Goal: Task Accomplishment & Management: Complete application form

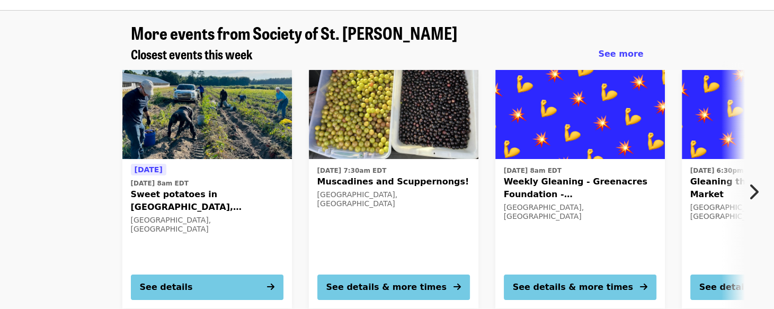
scroll to position [106, 0]
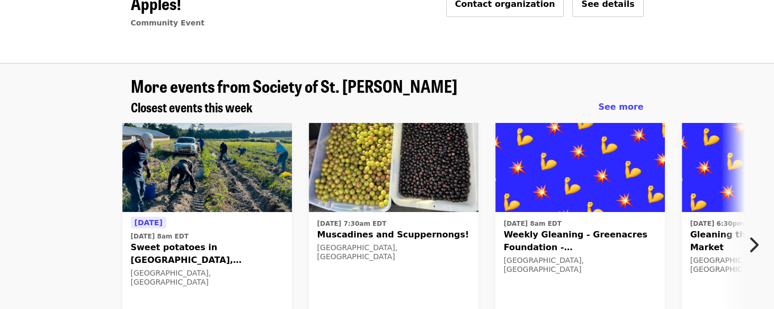
click at [754, 235] on icon "chevron-right icon" at bounding box center [753, 245] width 11 height 20
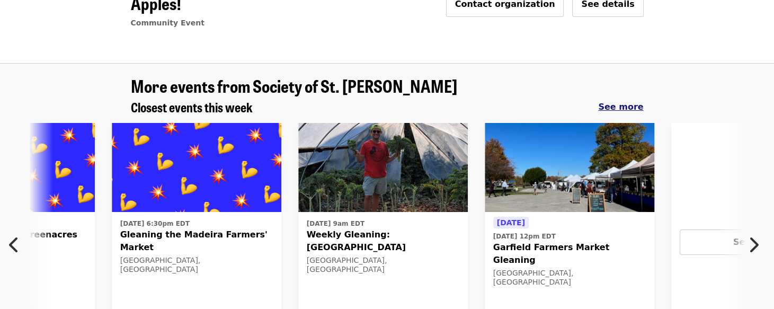
click at [625, 102] on span "See more" at bounding box center [620, 107] width 45 height 10
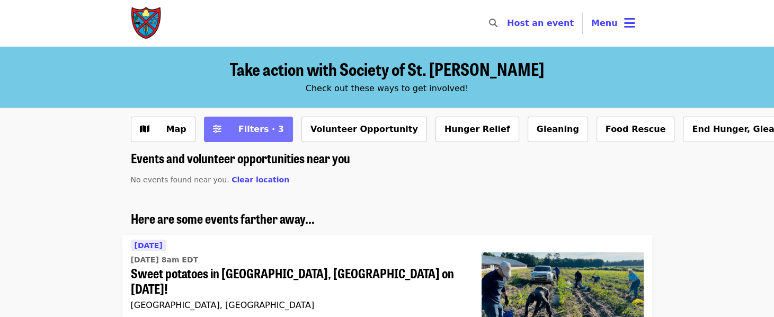
click at [251, 125] on span "Filters · 3" at bounding box center [261, 129] width 46 height 10
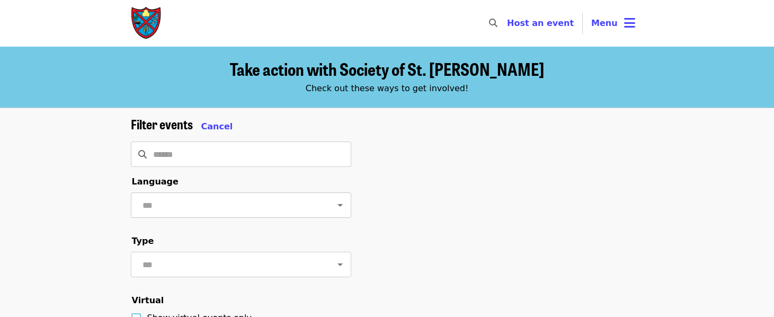
scroll to position [318, 0]
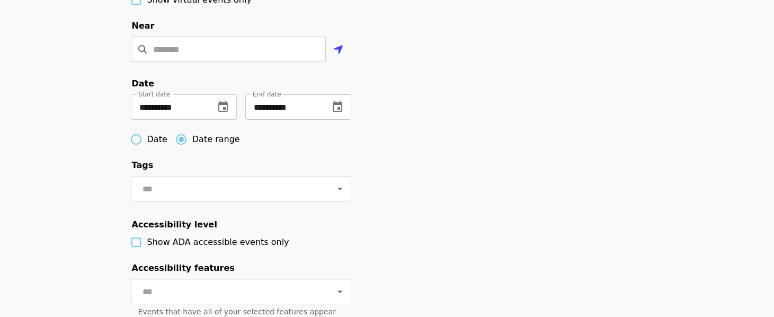
click at [347, 120] on button "change date" at bounding box center [337, 106] width 25 height 25
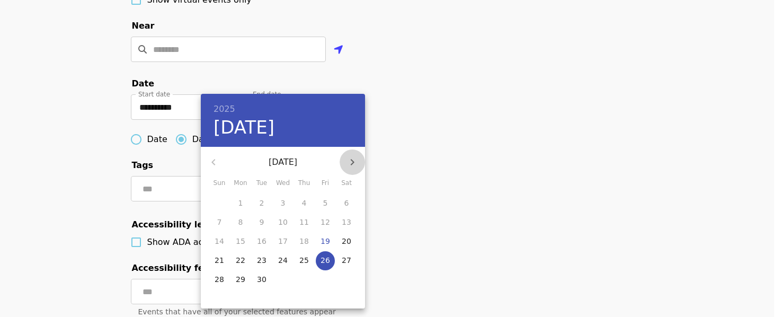
click at [353, 159] on icon "button" at bounding box center [352, 162] width 13 height 13
click at [327, 281] on p "31" at bounding box center [326, 279] width 10 height 11
type input "**********"
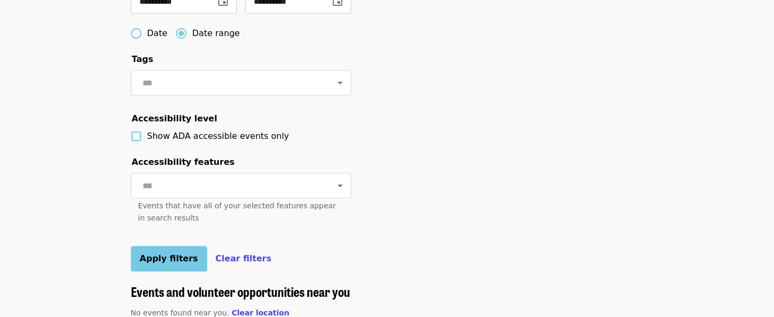
scroll to position [636, 0]
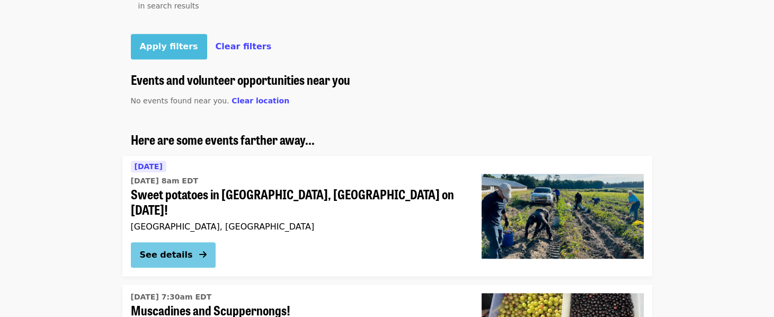
click at [167, 51] on span "Apply filters" at bounding box center [169, 46] width 58 height 10
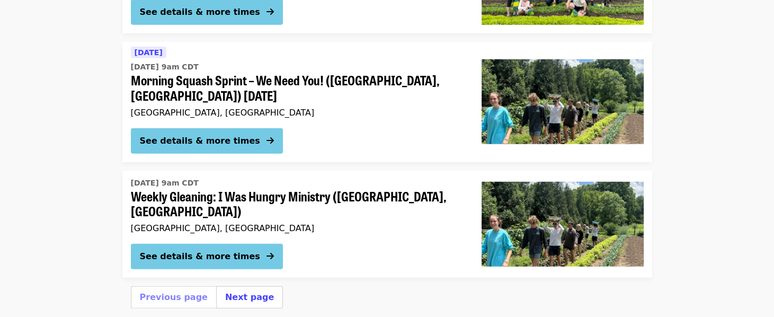
scroll to position [2997, 0]
